Goal: Information Seeking & Learning: Learn about a topic

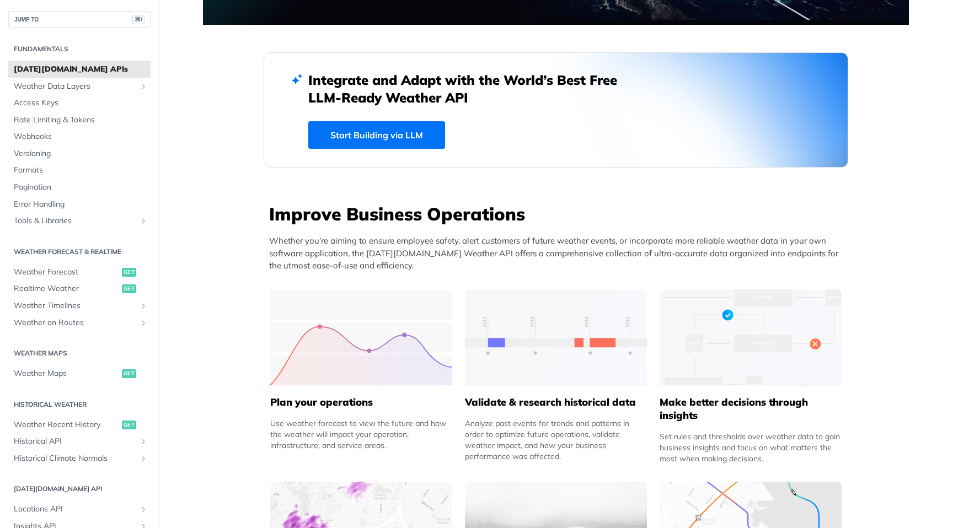
click at [63, 22] on button "JUMP TO ⌘/" at bounding box center [79, 19] width 142 height 17
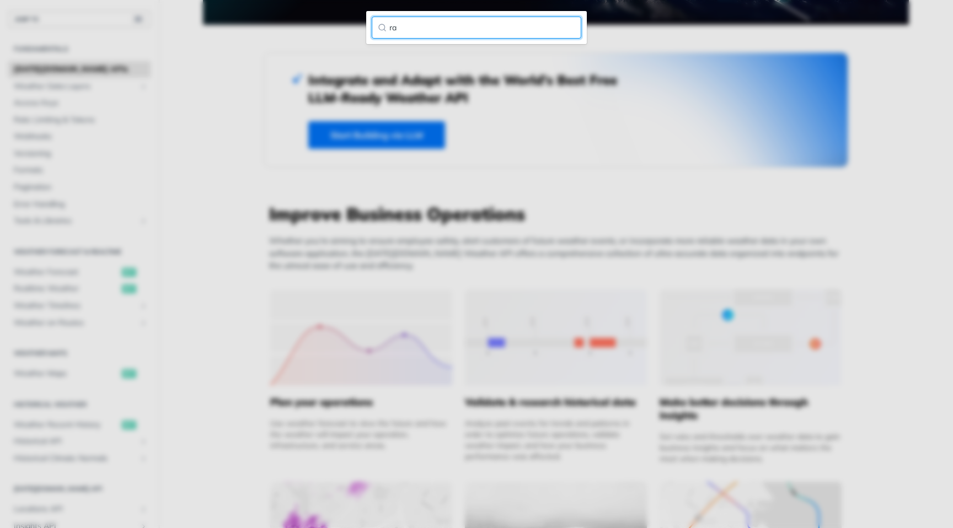
type input "r"
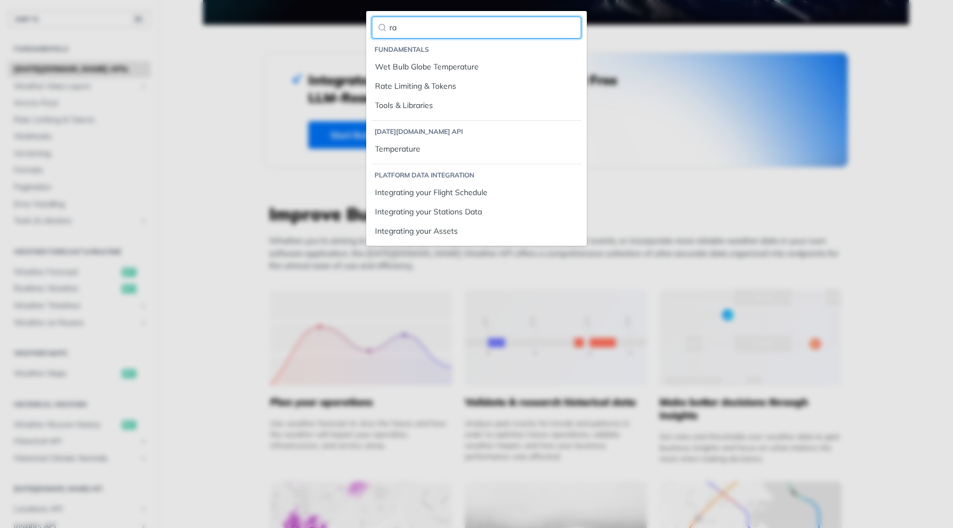
type input "r"
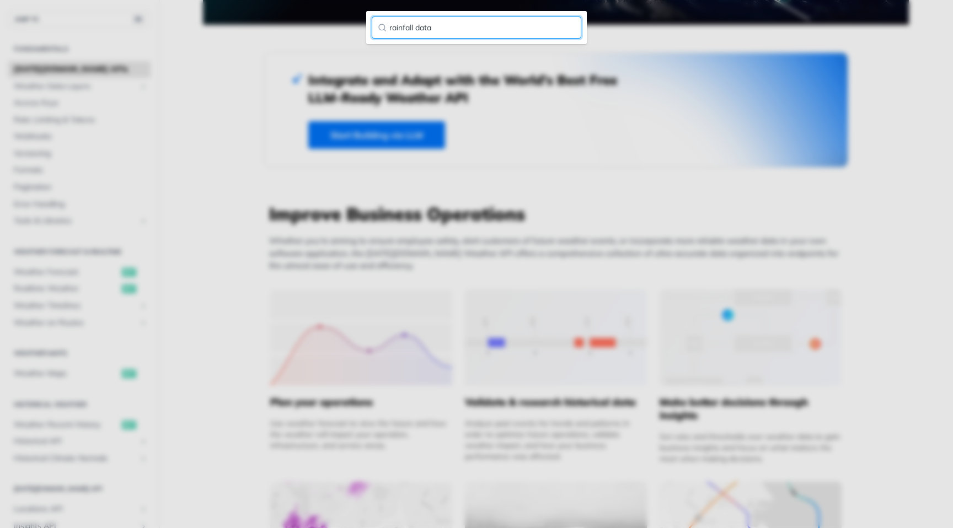
type input "rainfall data"
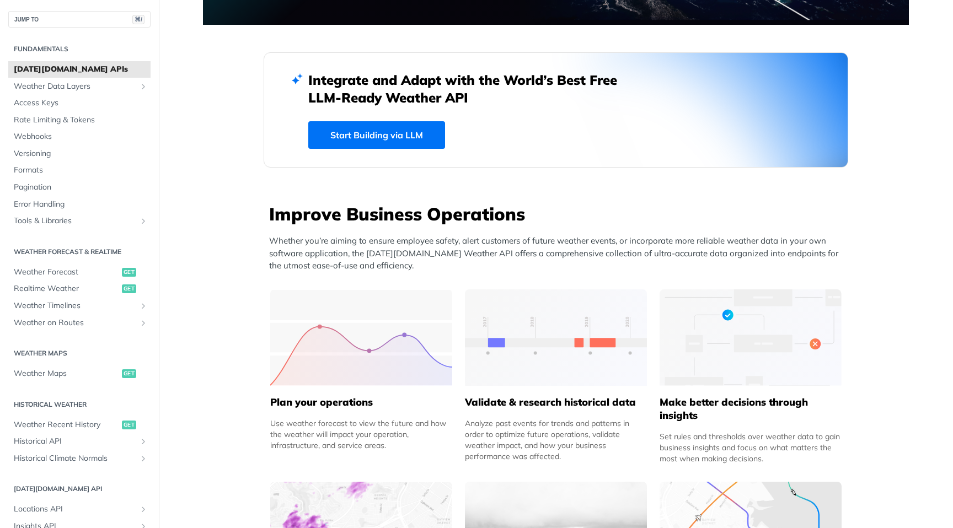
click at [383, 124] on link "Start Building via LLM" at bounding box center [376, 135] width 137 height 28
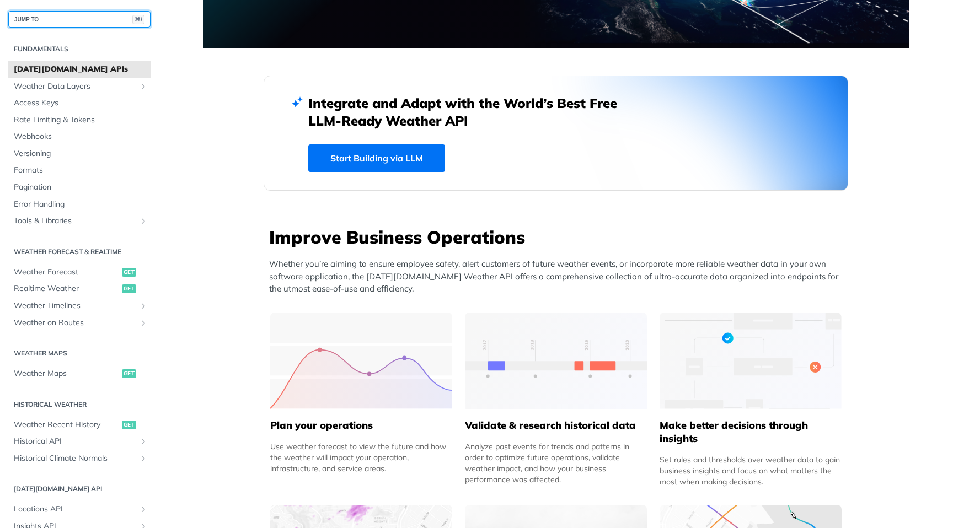
click at [39, 20] on button "JUMP TO ⌘/" at bounding box center [79, 19] width 142 height 17
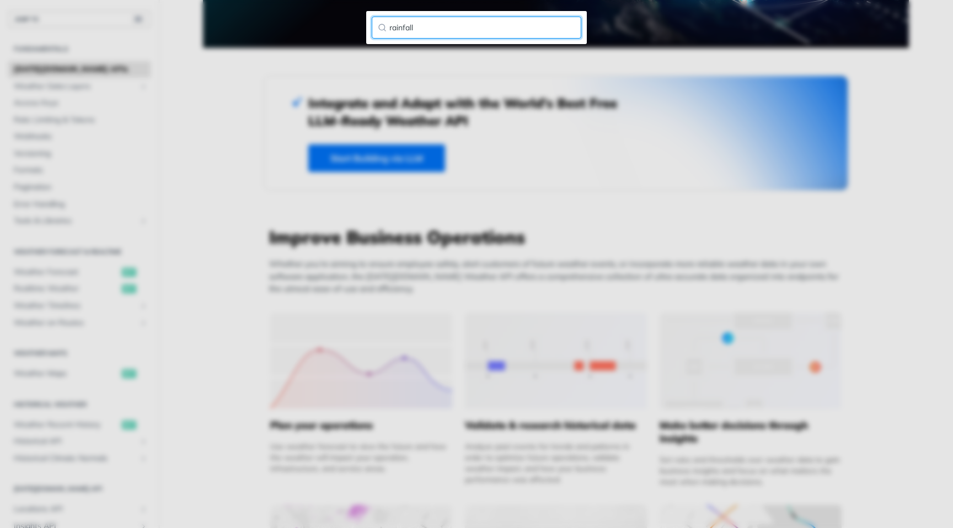
type input "rainfall"
click at [569, 28] on input "rainfall" at bounding box center [476, 28] width 209 height 22
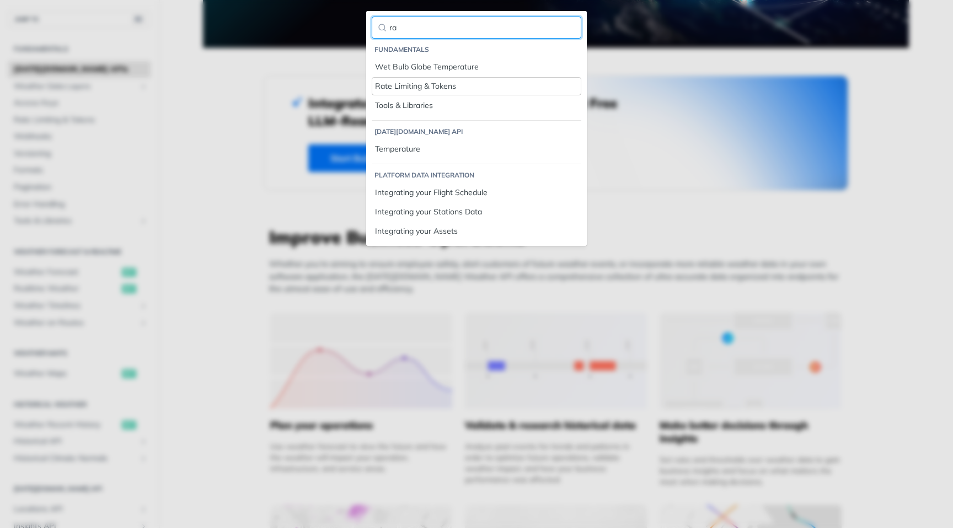
type input "ra"
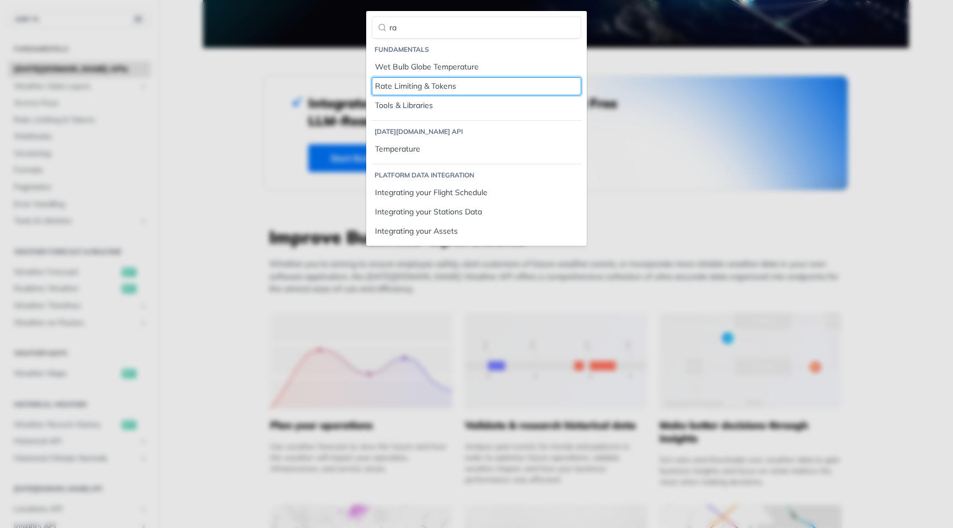
click at [435, 90] on div "Rate Limiting & Tokens" at bounding box center [476, 86] width 203 height 12
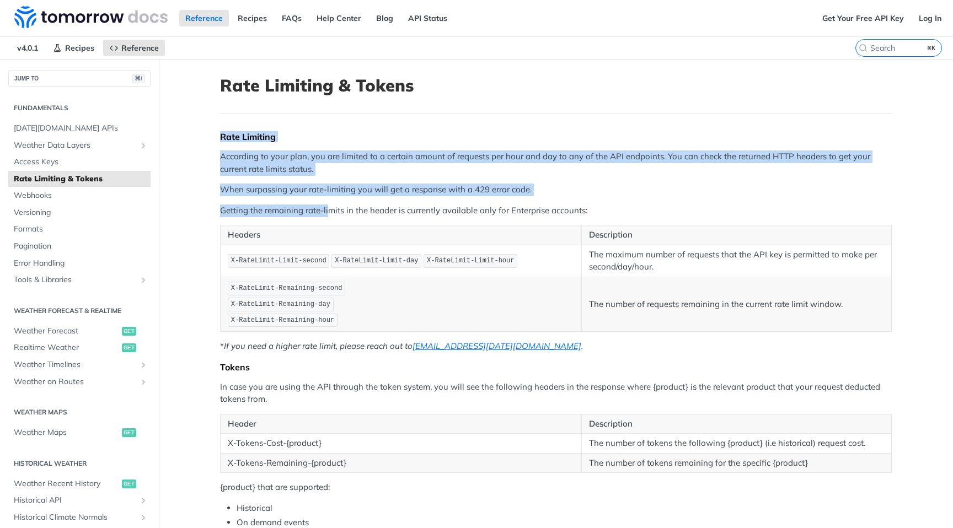
drag, startPoint x: 216, startPoint y: 121, endPoint x: 330, endPoint y: 210, distance: 145.0
click at [330, 210] on article "Rate Limiting & Tokens Rate Limiting According to your plan, you are limited to…" at bounding box center [556, 389] width 706 height 660
click at [330, 210] on p "Getting the remaining rate-limits in the header is currently available only for…" at bounding box center [555, 211] width 671 height 13
drag, startPoint x: 228, startPoint y: 116, endPoint x: 353, endPoint y: 229, distance: 169.0
click at [353, 229] on article "Rate Limiting & Tokens Rate Limiting According to your plan, you are limited to…" at bounding box center [556, 389] width 706 height 660
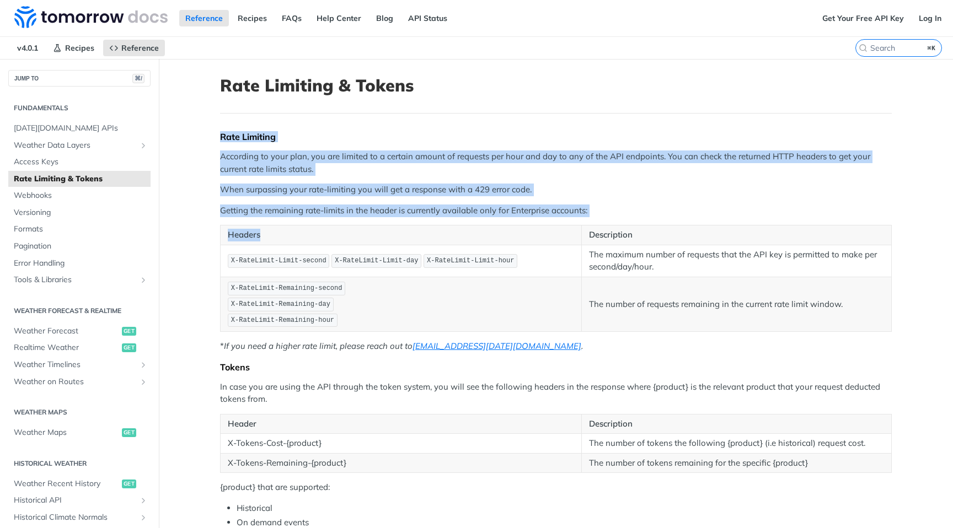
click at [347, 228] on th "Headers" at bounding box center [400, 235] width 361 height 20
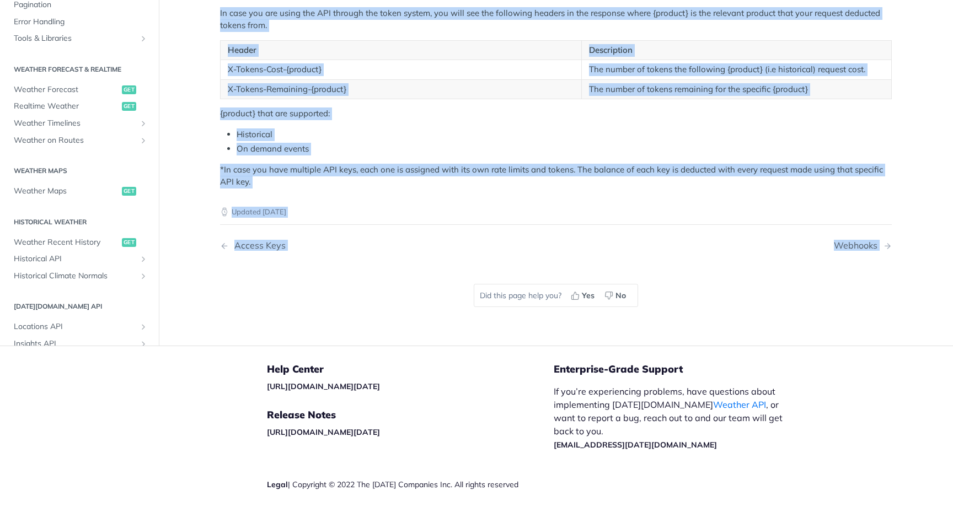
scroll to position [377, 0]
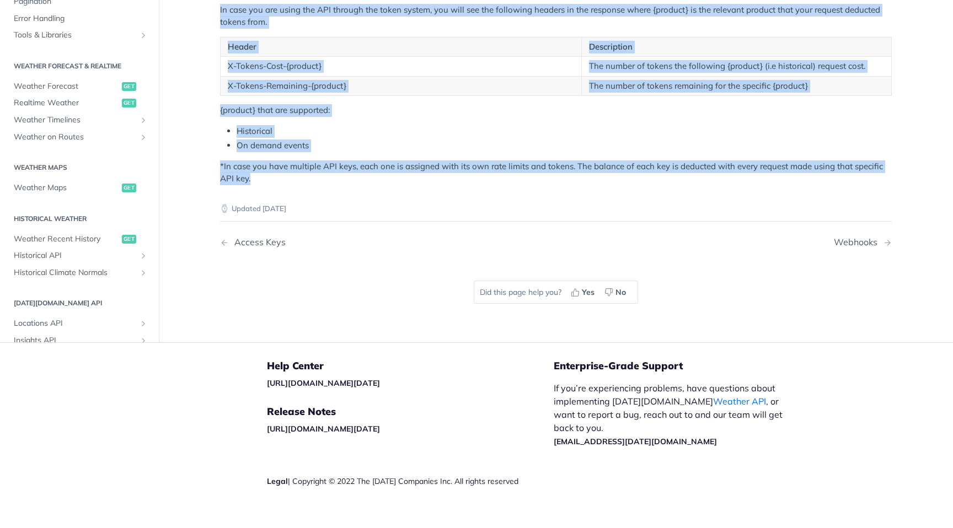
drag, startPoint x: 222, startPoint y: 80, endPoint x: 352, endPoint y: 185, distance: 167.4
click at [352, 185] on article "Rate Limiting & Tokens Rate Limiting According to your plan, you are limited to…" at bounding box center [556, 12] width 706 height 660
copy article "Rate Limiting & Tokens Rate Limiting According to your plan, you are limited to…"
click at [294, 167] on p "*In case you have multiple API keys, each one is assigned with its own rate lim…" at bounding box center [555, 172] width 671 height 25
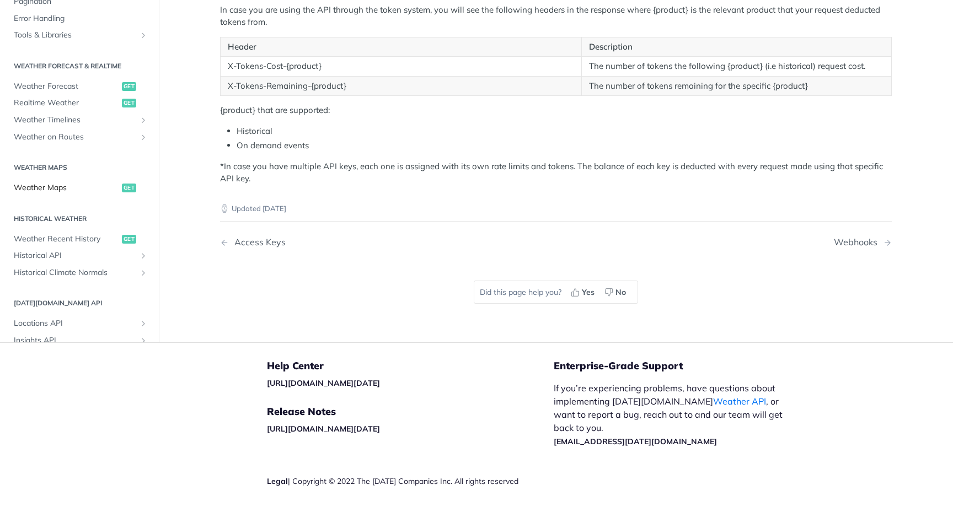
click at [117, 182] on link "Weather Maps get" at bounding box center [79, 188] width 142 height 17
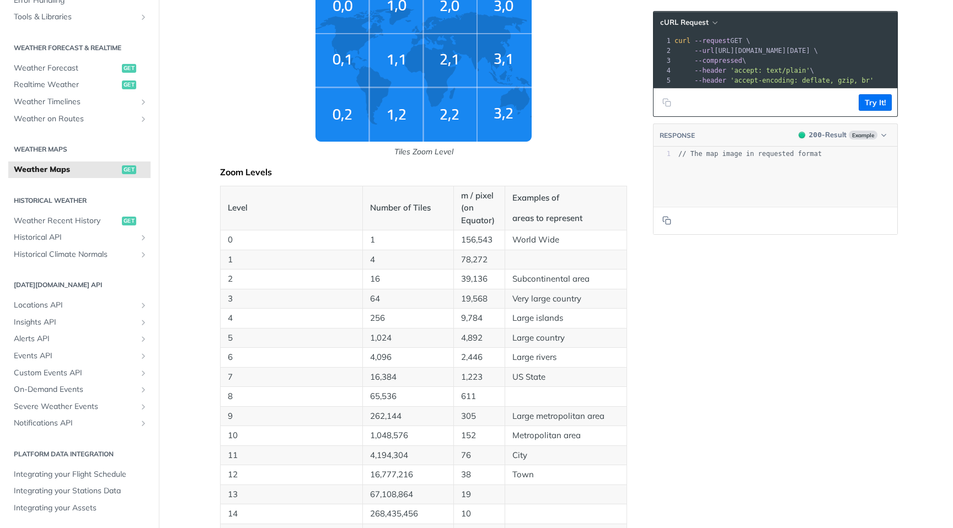
scroll to position [410, 0]
click at [104, 170] on span "Weather Maps" at bounding box center [66, 169] width 105 height 11
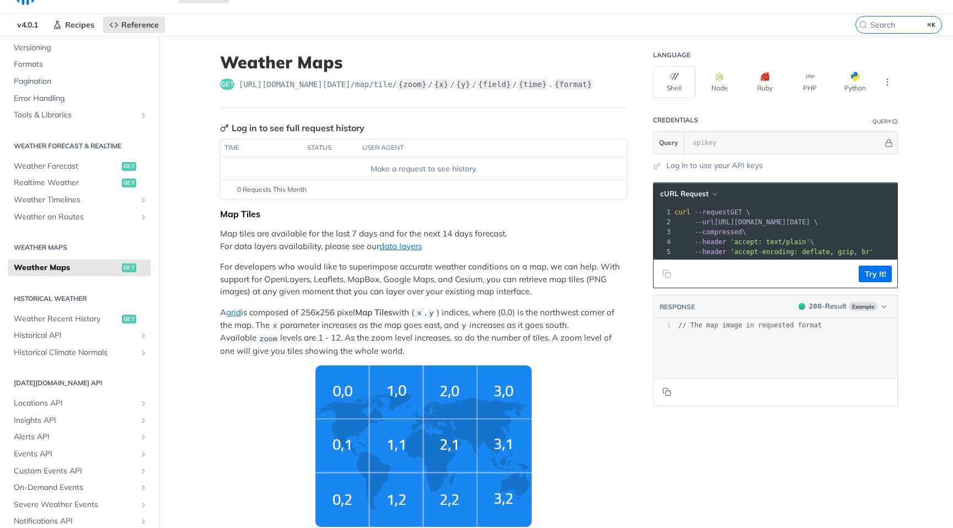
scroll to position [158, 0]
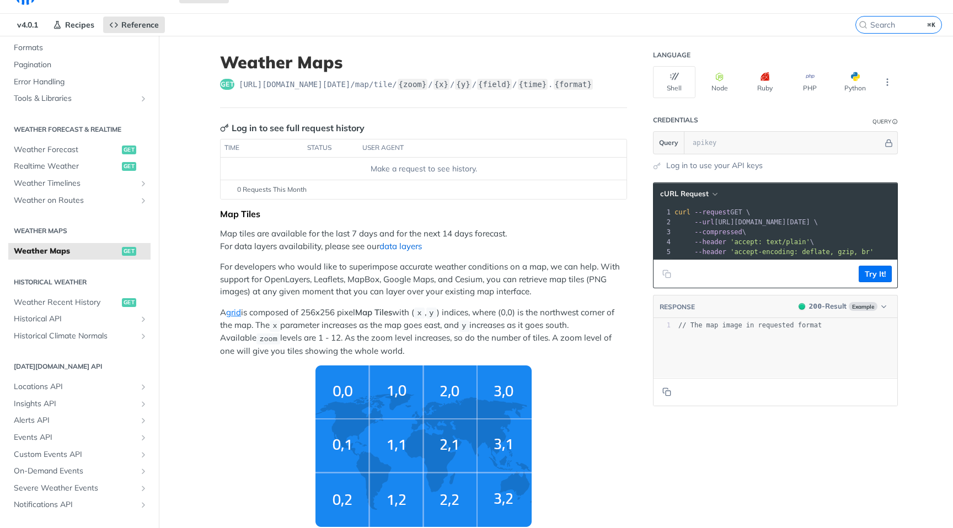
click at [391, 244] on link "data layers" at bounding box center [400, 246] width 42 height 10
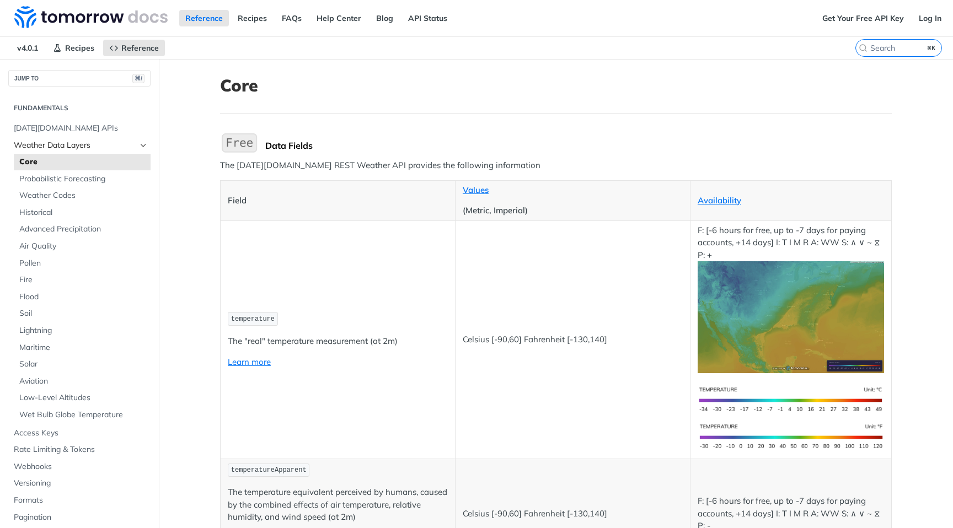
click at [125, 137] on link "Weather Data Layers" at bounding box center [79, 145] width 142 height 17
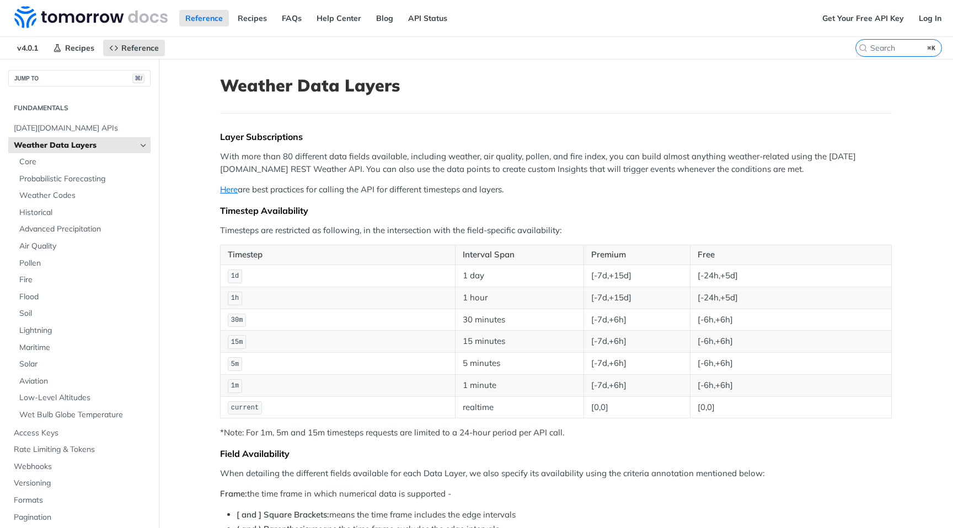
click at [132, 142] on span "Weather Data Layers" at bounding box center [75, 145] width 122 height 11
click at [147, 143] on icon "Hide subpages for Weather Data Layers" at bounding box center [143, 145] width 9 height 9
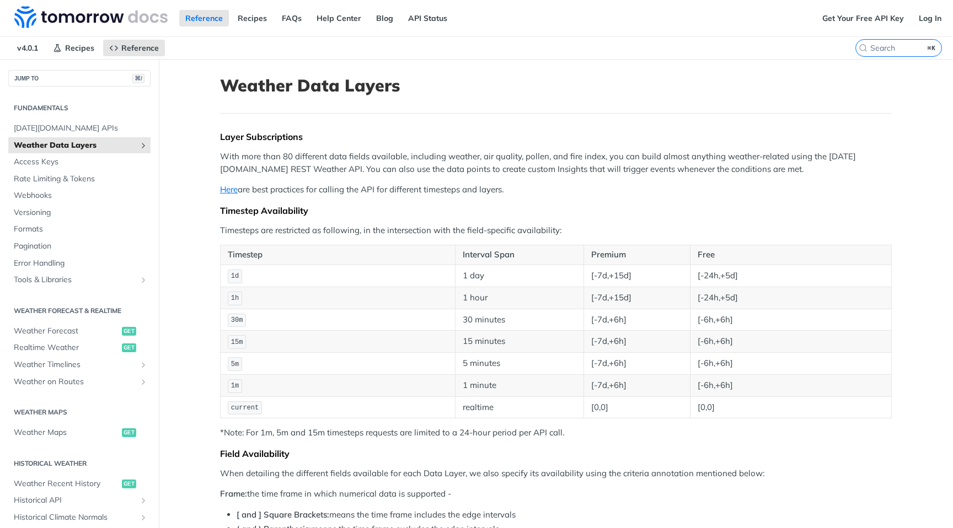
click at [144, 143] on icon "Show subpages for Weather Data Layers" at bounding box center [143, 145] width 9 height 9
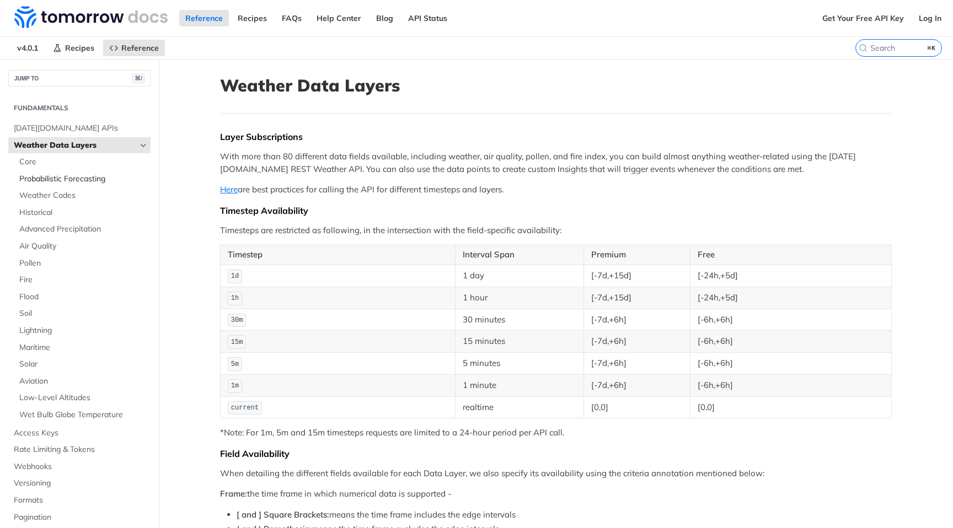
click at [110, 182] on span "Probabilistic Forecasting" at bounding box center [83, 179] width 128 height 11
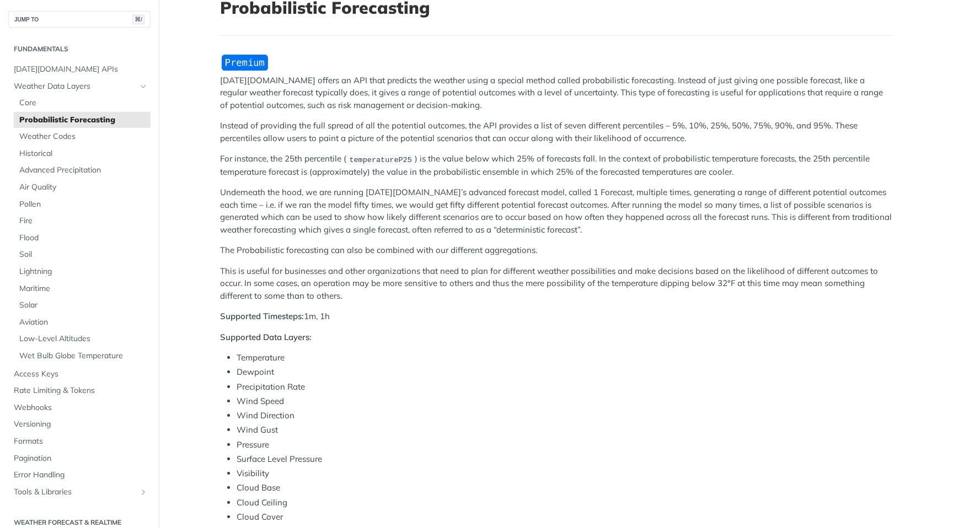
scroll to position [174, 0]
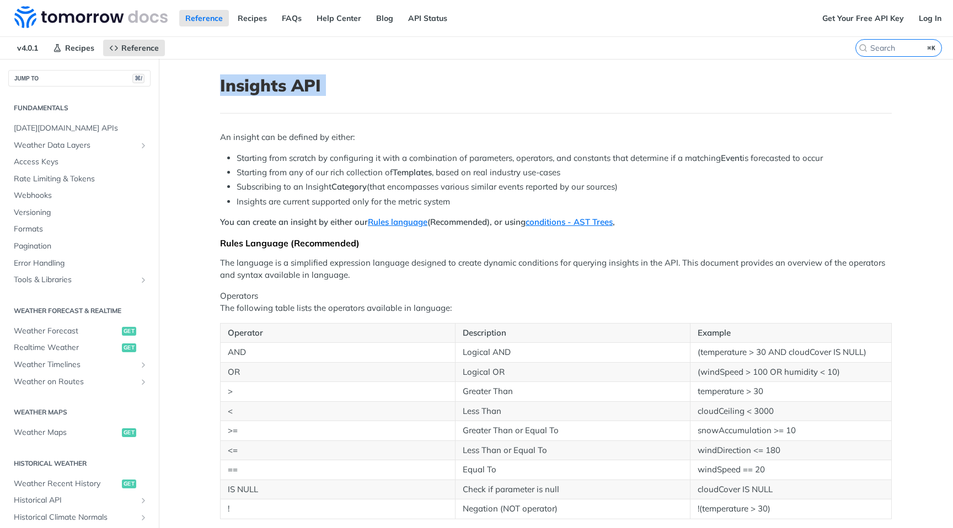
scroll to position [357, 0]
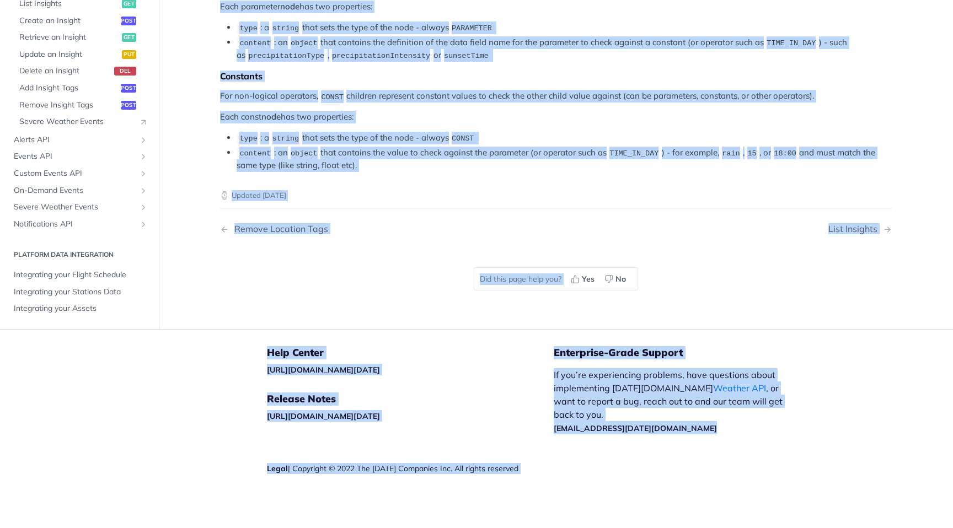
scroll to position [2327, 0]
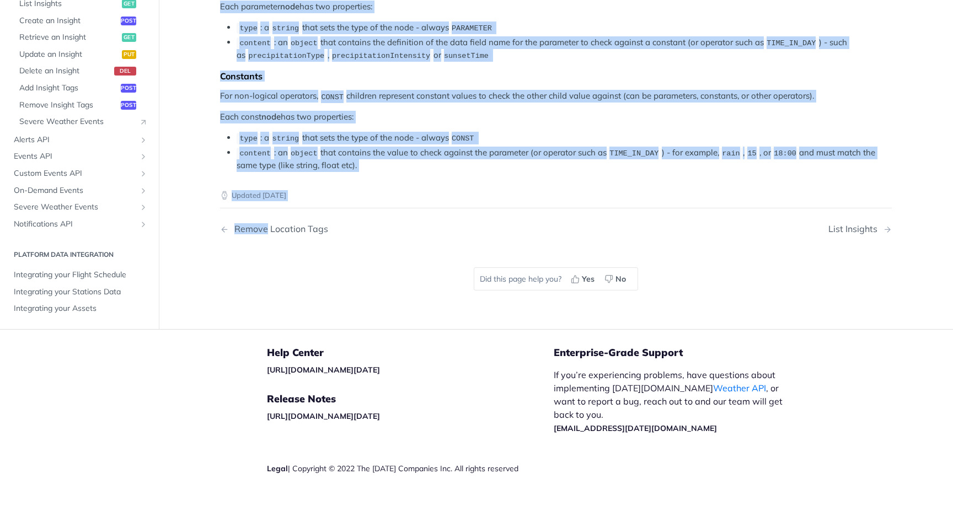
drag, startPoint x: 214, startPoint y: 48, endPoint x: 591, endPoint y: 210, distance: 409.9
copy article "Insights API An insight can be defined by either: Starting from scratch by conf…"
